Goal: Use online tool/utility: Utilize a website feature to perform a specific function

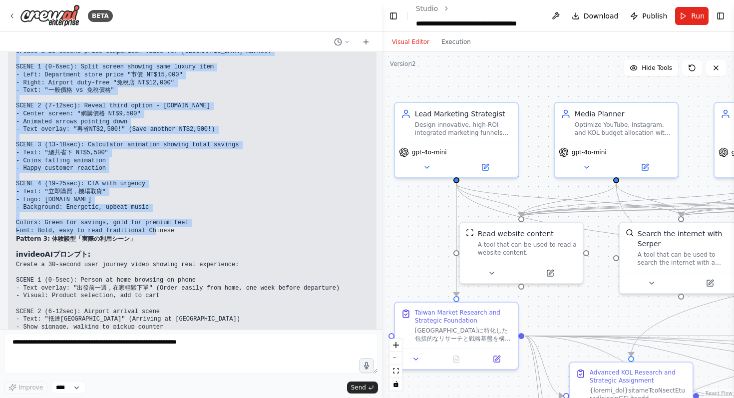
scroll to position [17063, 0]
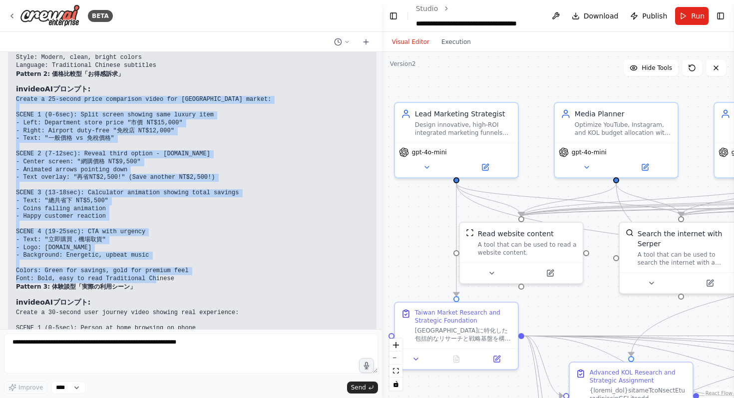
click at [113, 121] on pre "Create a 25-second price comparison video for [GEOGRAPHIC_DATA] market: SCENE 1…" at bounding box center [192, 189] width 352 height 187
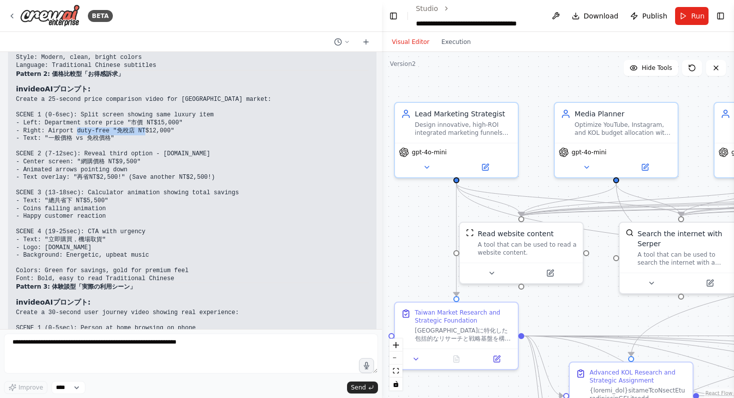
drag, startPoint x: 23, startPoint y: 113, endPoint x: 117, endPoint y: 111, distance: 93.8
click at [117, 111] on pre "Create a 25-second price comparison video for [GEOGRAPHIC_DATA] market: SCENE 1…" at bounding box center [192, 189] width 352 height 187
click at [122, 116] on pre "Create a 25-second price comparison video for [GEOGRAPHIC_DATA] market: SCENE 1…" at bounding box center [192, 189] width 352 height 187
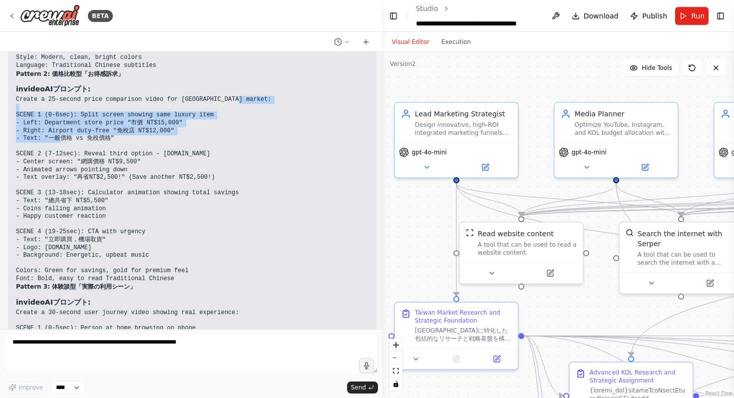
drag, startPoint x: 122, startPoint y: 116, endPoint x: 14, endPoint y: 94, distance: 110.5
copy code "SCENE 1 (0-6sec): Split screen showing same luxury item - Left: Department stor…"
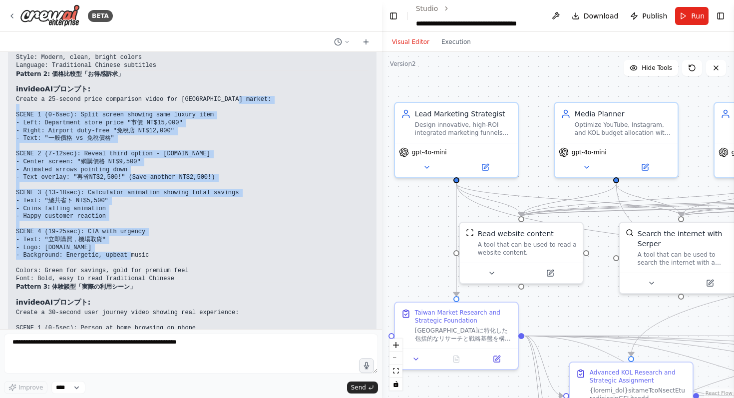
drag, startPoint x: 16, startPoint y: 90, endPoint x: 157, endPoint y: 232, distance: 200.1
click at [157, 232] on pre "Create a 25-second price comparison video for [GEOGRAPHIC_DATA] market: SCENE 1…" at bounding box center [192, 189] width 352 height 187
copy code "SCENE 1 (0-6sec): Split screen showing same luxury item - Left: Department stor…"
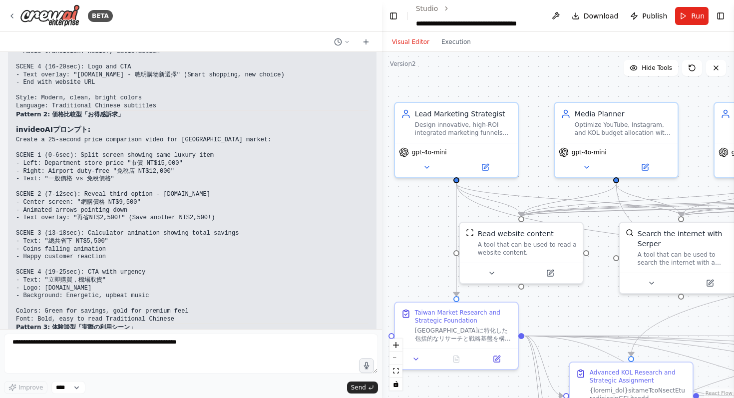
click at [17, 136] on code "Create a 25-second price comparison video for [GEOGRAPHIC_DATA] market: SCENE 1…" at bounding box center [143, 229] width 255 height 186
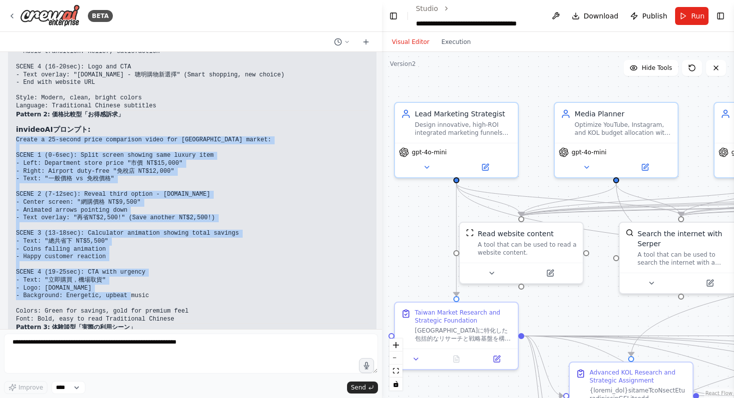
drag, startPoint x: 16, startPoint y: 117, endPoint x: 169, endPoint y: 271, distance: 216.7
click at [169, 271] on pre "Create a 25-second price comparison video for [GEOGRAPHIC_DATA] market: SCENE 1…" at bounding box center [192, 229] width 352 height 187
copy code "Create a 25-second price comparison video for Taiwan market: SCENE 1 (0-6sec): …"
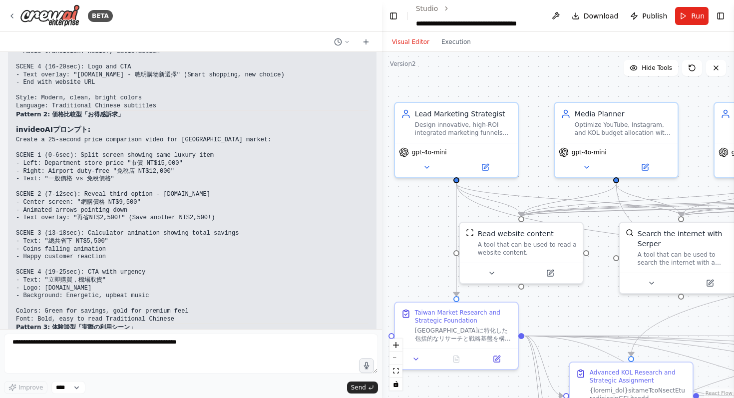
click at [19, 111] on strong "Pattern 2: 価格比較型「お得感訴求」" at bounding box center [70, 114] width 108 height 7
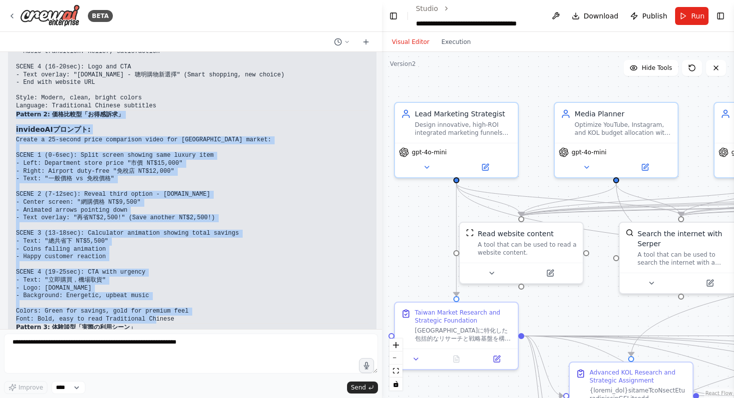
drag, startPoint x: 17, startPoint y: 90, endPoint x: 182, endPoint y: 294, distance: 262.2
copy div "Pattern 2: 価格比較型「お得感訴求」 invideoAIプロンプト: Create a 25-second price comparison vid…"
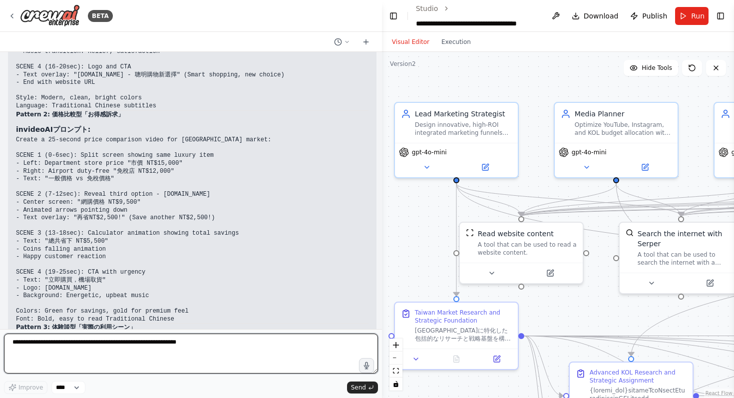
click at [154, 344] on textarea at bounding box center [191, 353] width 374 height 40
paste textarea "**********"
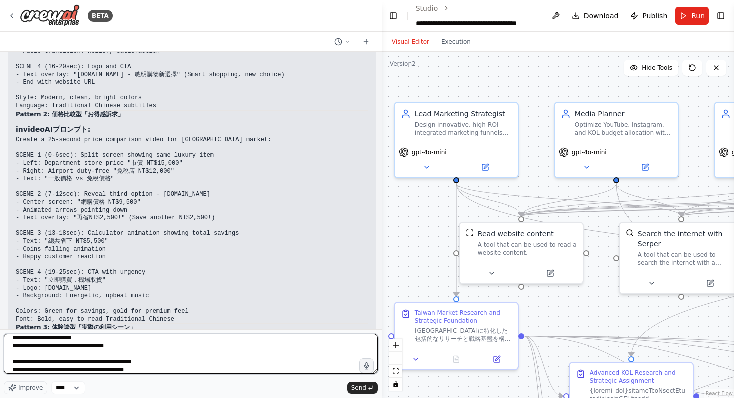
scroll to position [180, 0]
type textarea "**********"
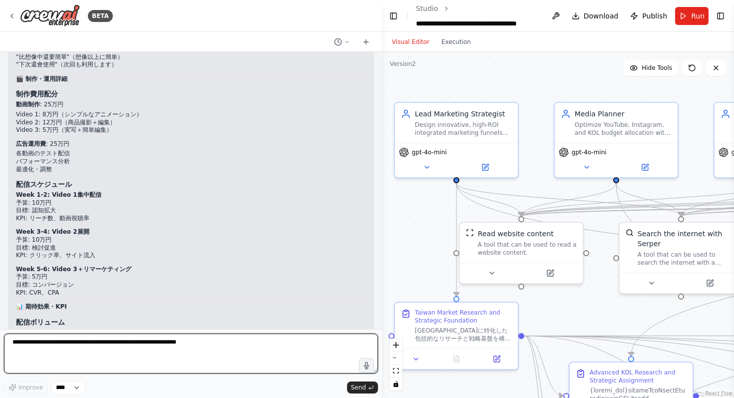
scroll to position [19417, 0]
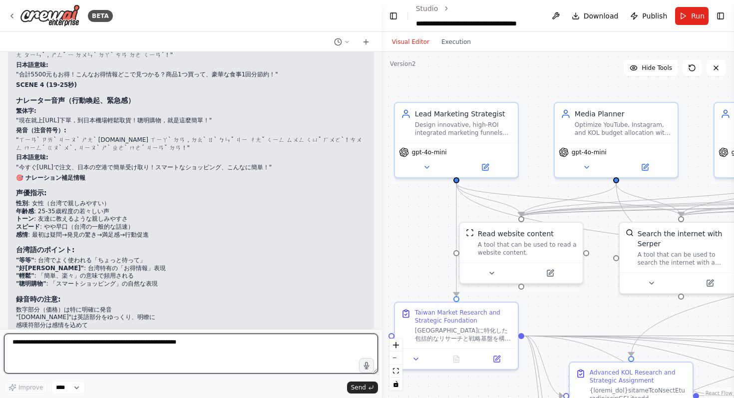
click at [213, 343] on textarea at bounding box center [191, 353] width 374 height 40
type textarea "*****"
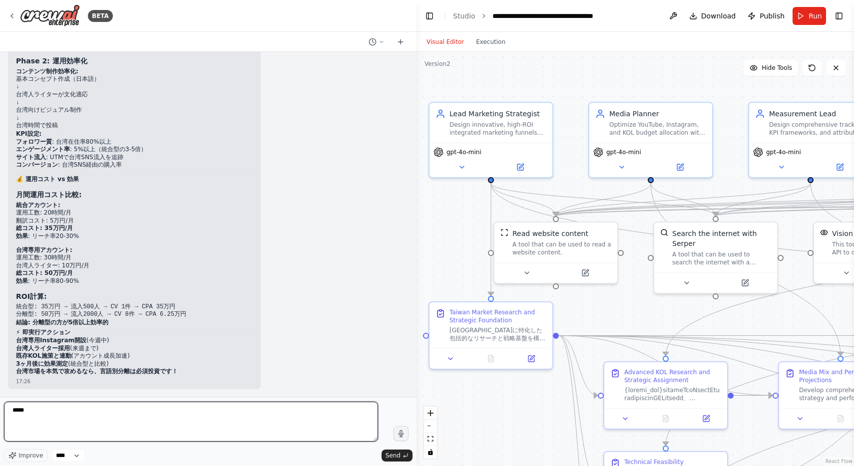
scroll to position [19969, 0]
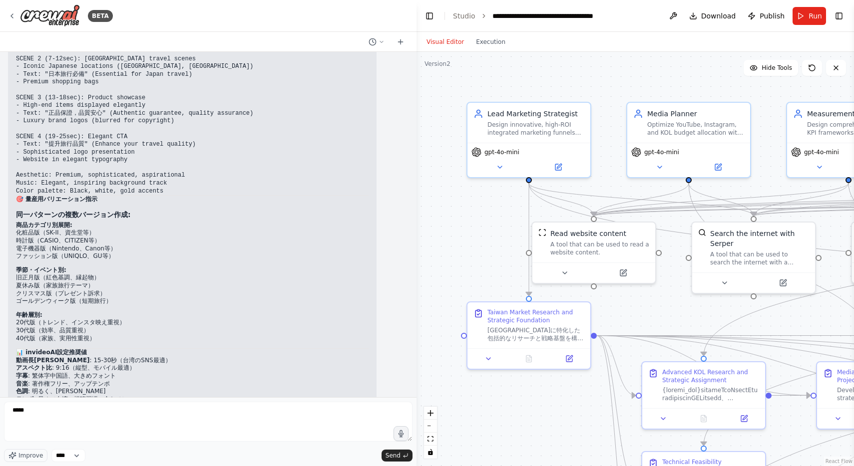
scroll to position [17755, 0]
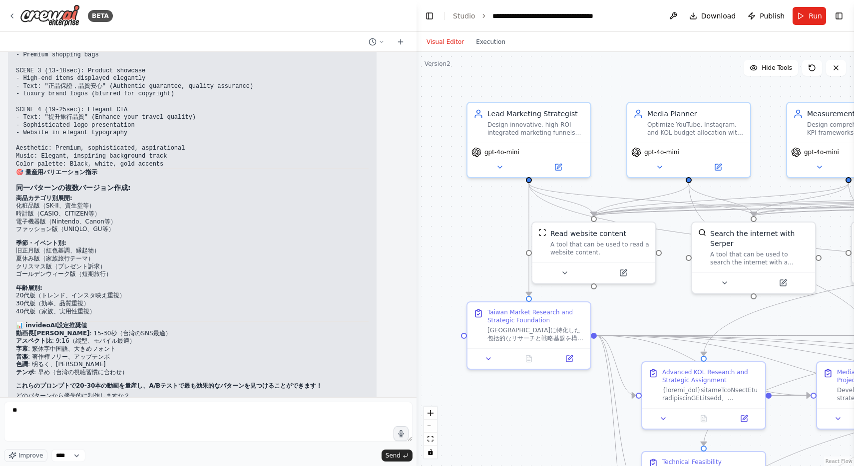
type textarea "*"
